Goal: Navigation & Orientation: Find specific page/section

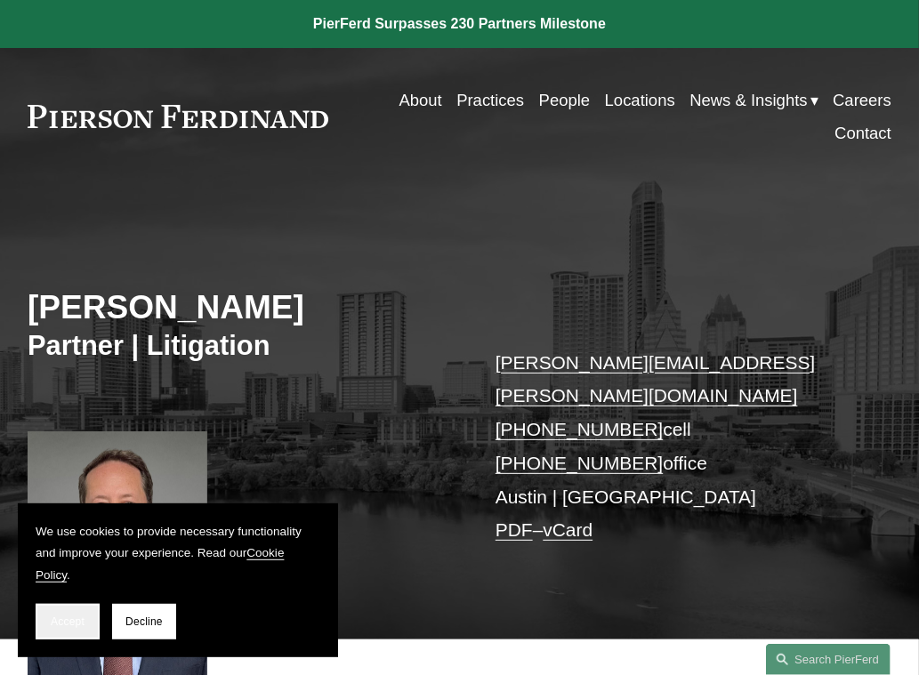
click at [59, 621] on span "Accept" at bounding box center [68, 621] width 34 height 12
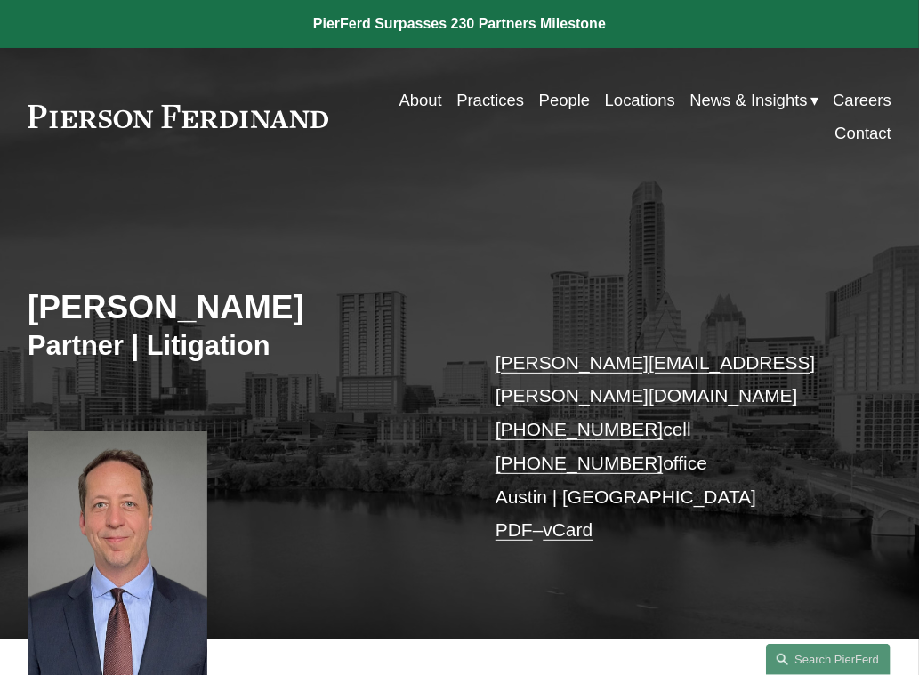
click at [414, 101] on link "About" at bounding box center [420, 100] width 43 height 33
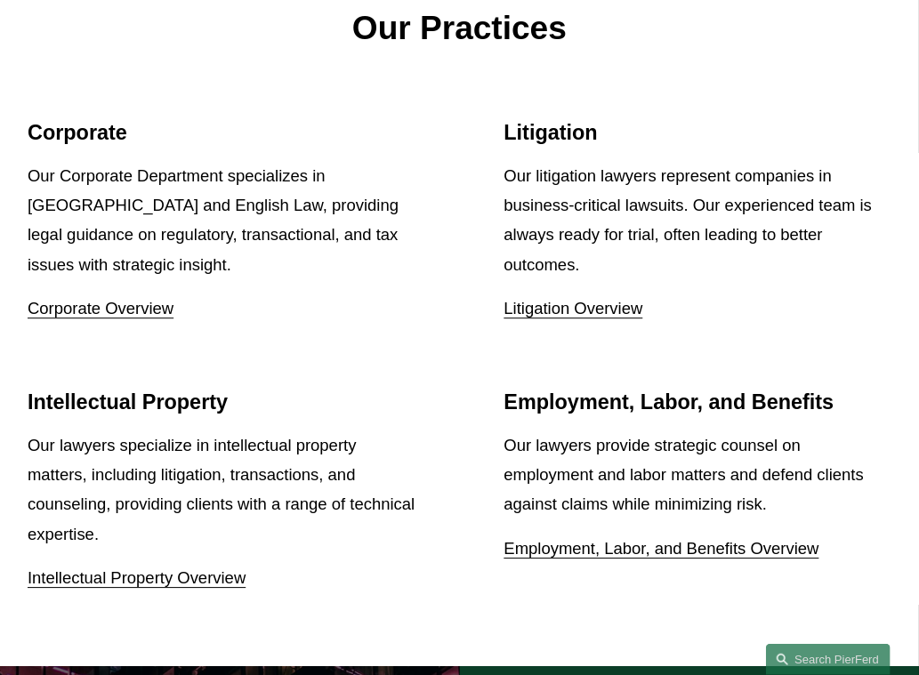
scroll to position [1911, 0]
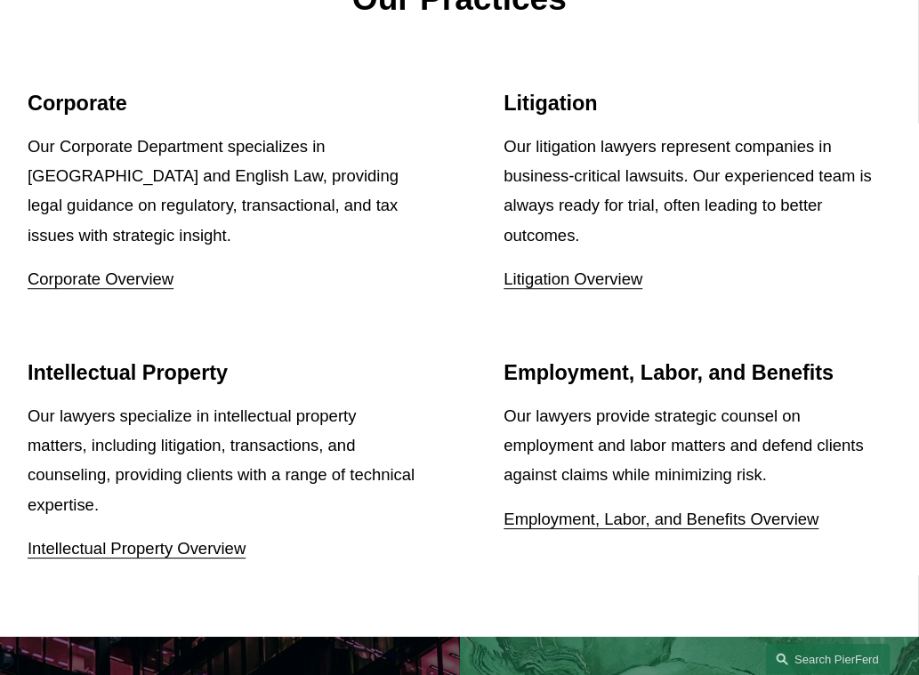
click at [559, 274] on link "Litigation Overview" at bounding box center [573, 278] width 139 height 19
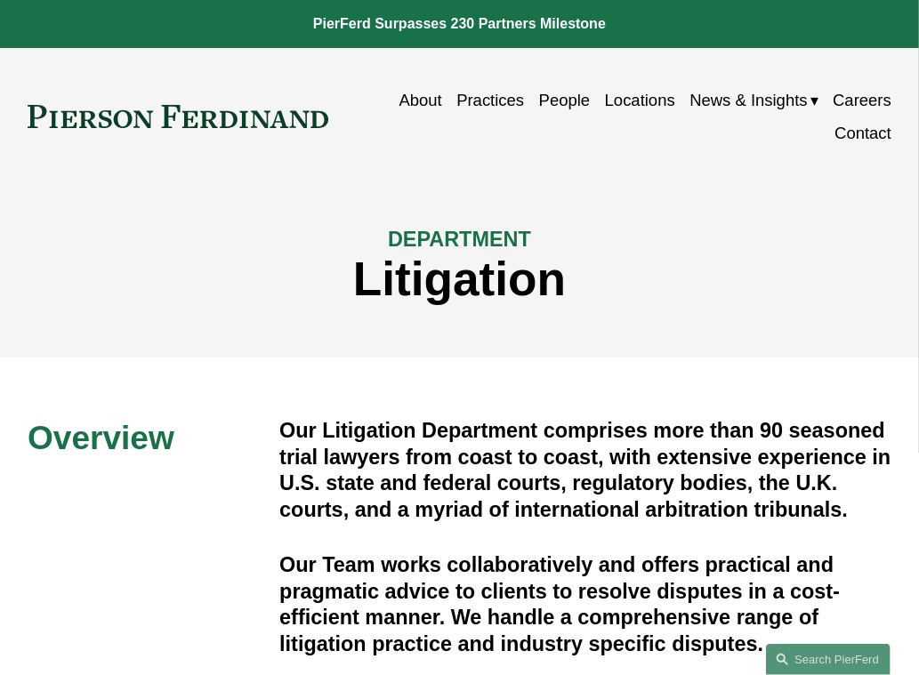
click at [560, 101] on link "People" at bounding box center [565, 100] width 52 height 33
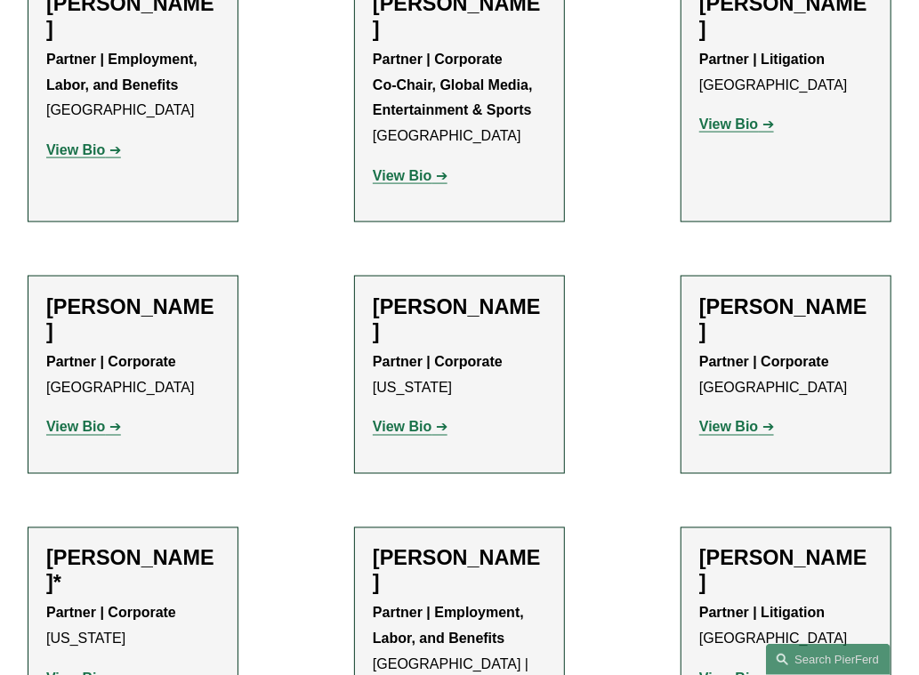
scroll to position [23035, 0]
